Goal: Task Accomplishment & Management: Manage account settings

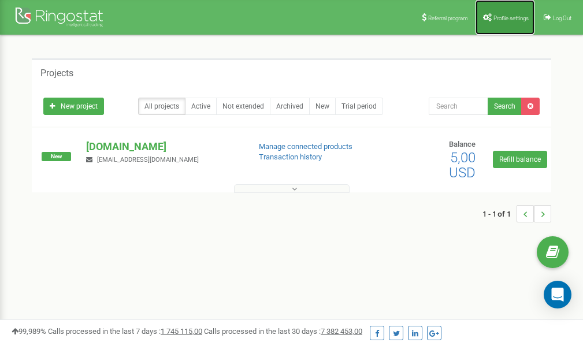
click at [497, 15] on span "Profile settings" at bounding box center [510, 18] width 35 height 6
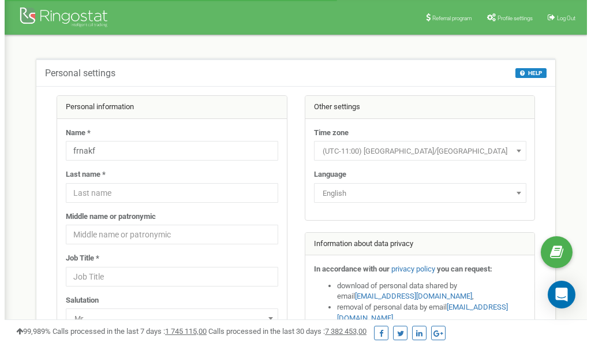
scroll to position [58, 0]
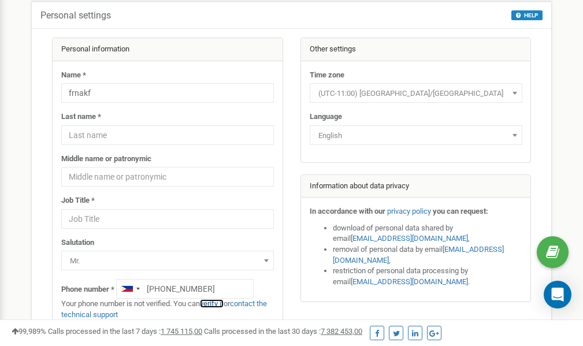
click at [218, 304] on link "verify it" at bounding box center [212, 303] width 24 height 9
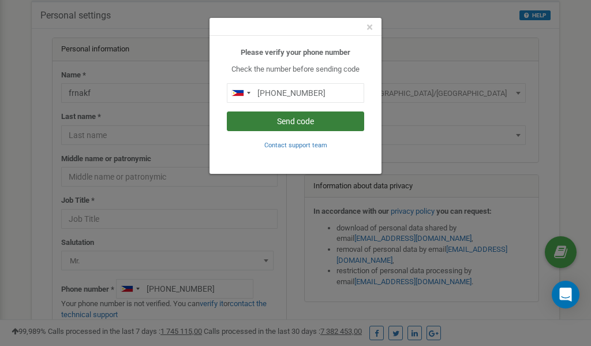
click at [298, 122] on button "Send code" at bounding box center [295, 121] width 137 height 20
